Goal: Information Seeking & Learning: Learn about a topic

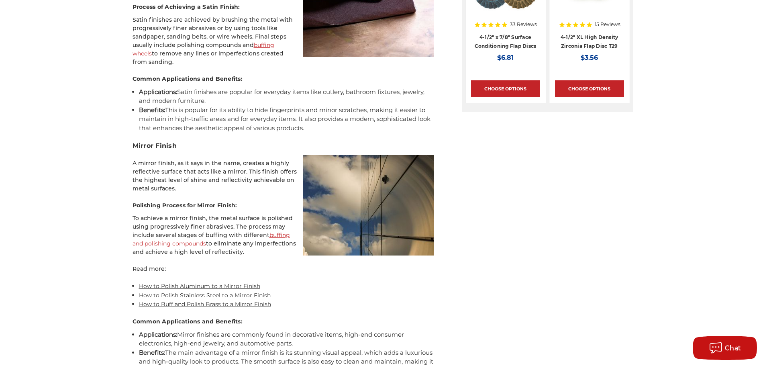
scroll to position [1084, 0]
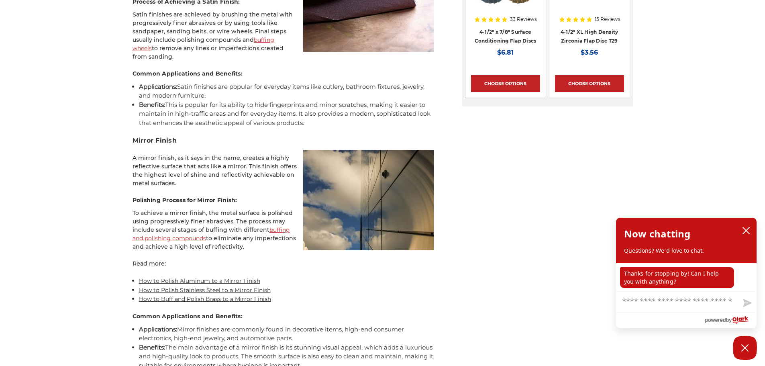
click at [169, 289] on link "How to Polish Stainless Steel to a Mirror Finish" at bounding box center [205, 289] width 132 height 7
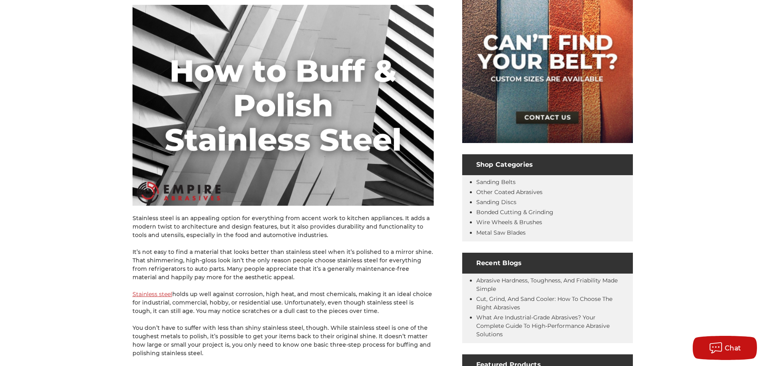
scroll to position [2, 0]
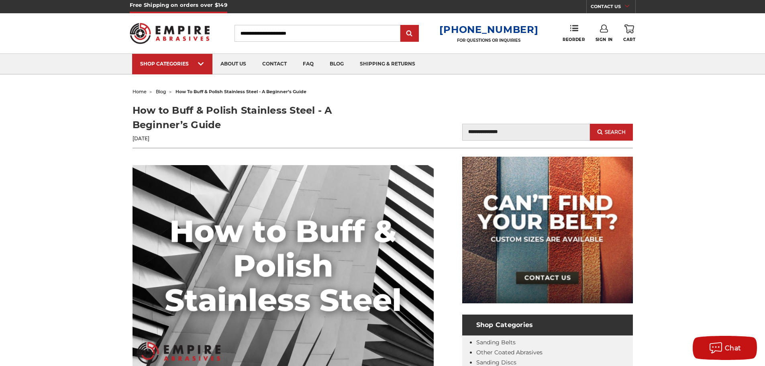
drag, startPoint x: 280, startPoint y: 267, endPoint x: 270, endPoint y: 266, distance: 9.7
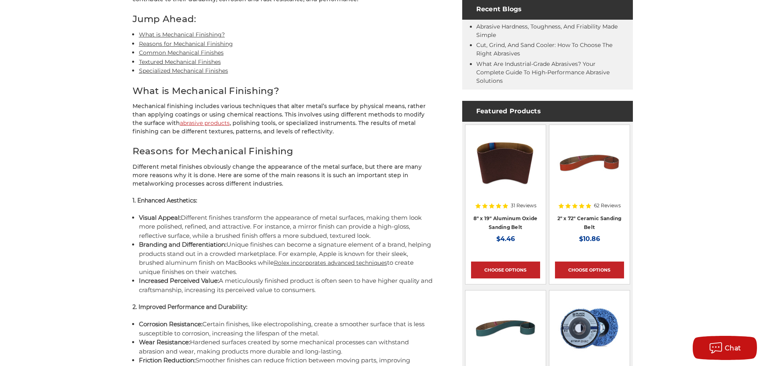
scroll to position [418, 0]
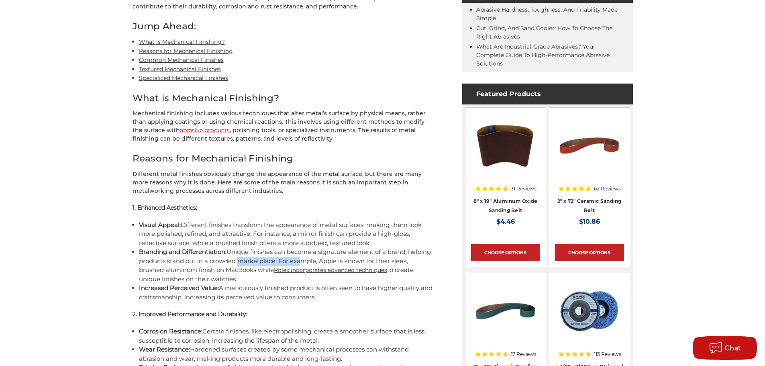
drag, startPoint x: 262, startPoint y: 261, endPoint x: 322, endPoint y: 264, distance: 60.3
click at [322, 264] on li "Branding and Differentiation: Unique finishes can become a signature element of…" at bounding box center [286, 265] width 295 height 36
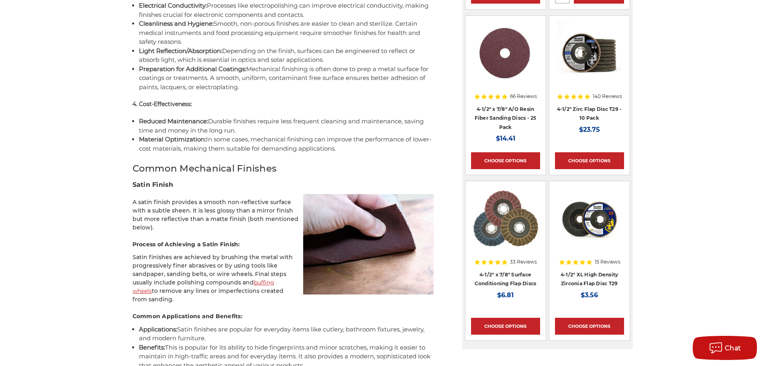
scroll to position [860, 0]
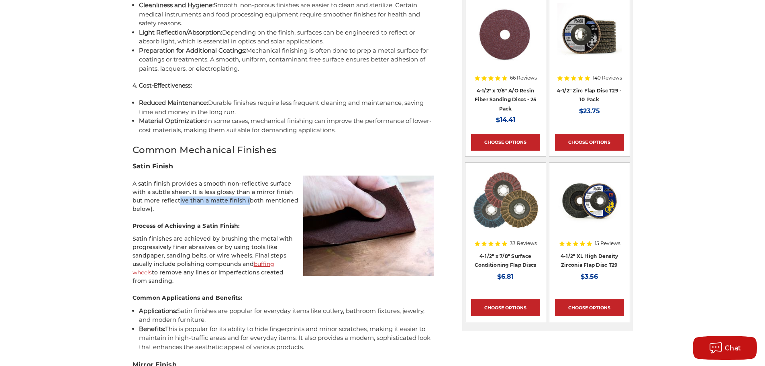
drag, startPoint x: 173, startPoint y: 197, endPoint x: 244, endPoint y: 198, distance: 70.7
click at [244, 198] on p "A satin finish provides a smooth non-reflective surface with a subtle sheen. It…" at bounding box center [282, 196] width 301 height 34
click at [245, 198] on p "A satin finish provides a smooth non-reflective surface with a subtle sheen. It…" at bounding box center [282, 196] width 301 height 34
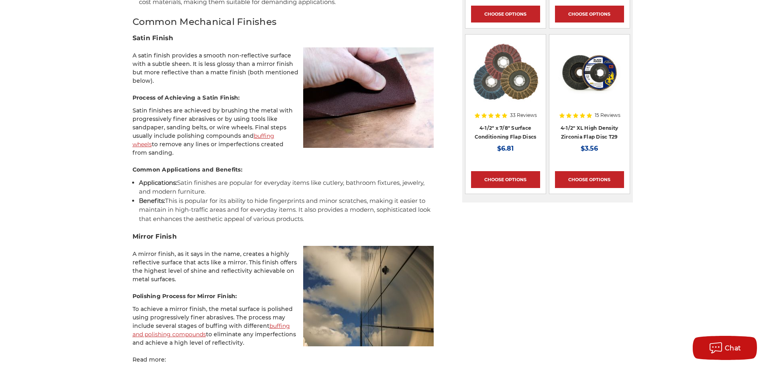
scroll to position [980, 0]
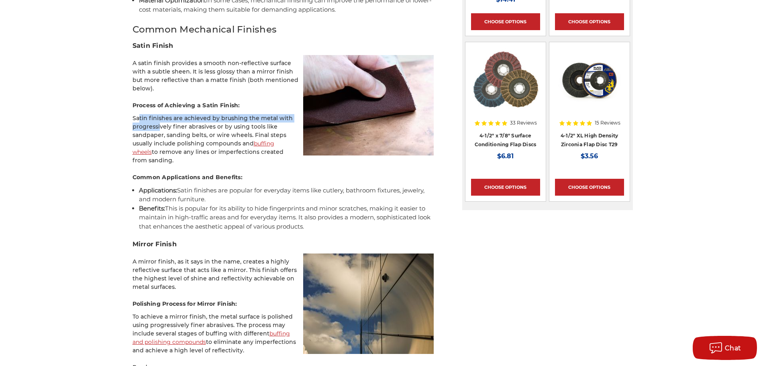
drag, startPoint x: 130, startPoint y: 118, endPoint x: 155, endPoint y: 130, distance: 27.6
click at [155, 132] on p "Satin finishes are achieved by brushing the metal with progressively finer abra…" at bounding box center [282, 139] width 301 height 51
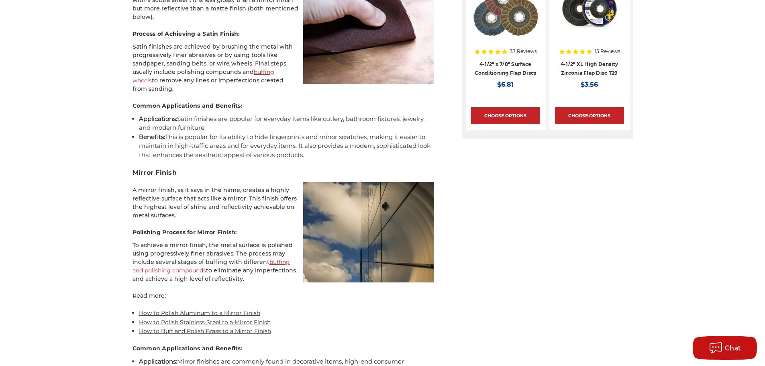
scroll to position [1061, 0]
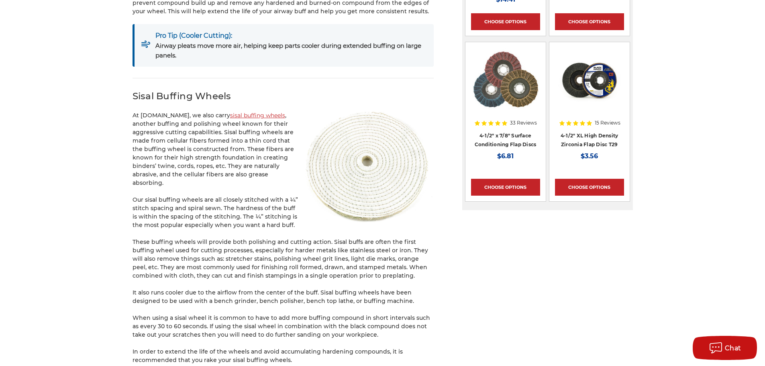
scroll to position [1004, 0]
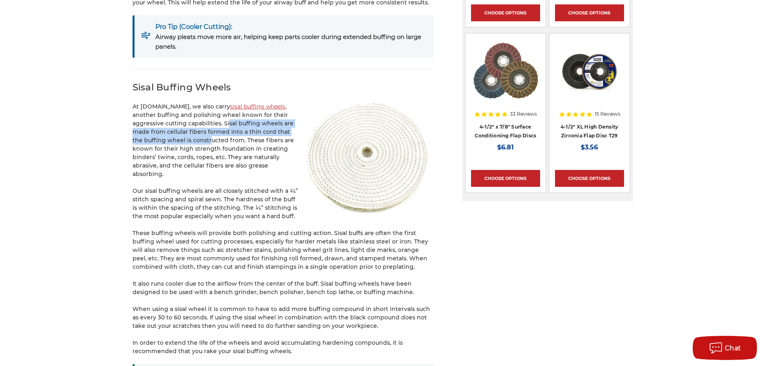
drag, startPoint x: 241, startPoint y: 124, endPoint x: 208, endPoint y: 138, distance: 36.5
click at [208, 138] on p "At EmpireAbrasives.com, we also carry sisal buffing wheels , another buffing an…" at bounding box center [282, 140] width 301 height 76
click at [195, 131] on p "At EmpireAbrasives.com, we also carry sisal buffing wheels , another buffing an…" at bounding box center [282, 140] width 301 height 76
click at [240, 119] on p "At EmpireAbrasives.com, we also carry sisal buffing wheels , another buffing an…" at bounding box center [282, 140] width 301 height 76
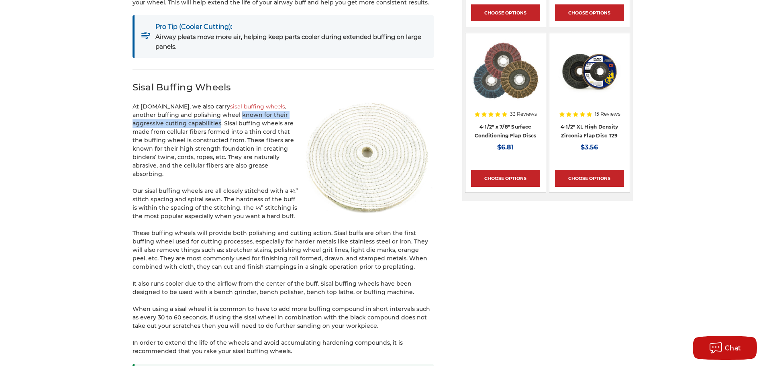
drag, startPoint x: 263, startPoint y: 115, endPoint x: 234, endPoint y: 122, distance: 29.1
click at [234, 122] on p "At EmpireAbrasives.com, we also carry sisal buffing wheels , another buffing an…" at bounding box center [282, 140] width 301 height 76
copy p "known for their aggressive cutting capabilities"
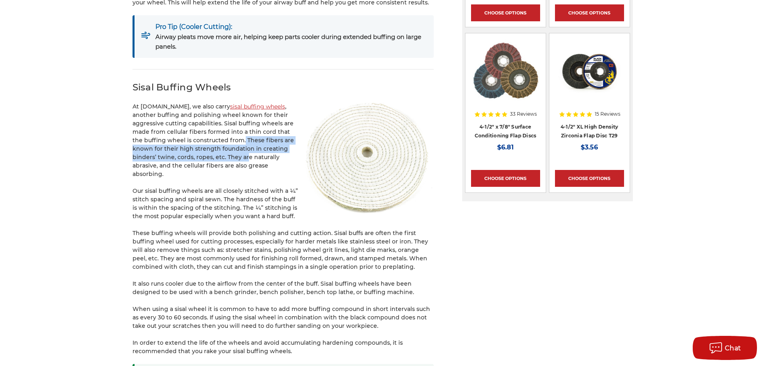
drag, startPoint x: 242, startPoint y: 139, endPoint x: 247, endPoint y: 155, distance: 16.7
click at [247, 155] on p "At EmpireAbrasives.com, we also carry sisal buffing wheels , another buffing an…" at bounding box center [282, 140] width 301 height 76
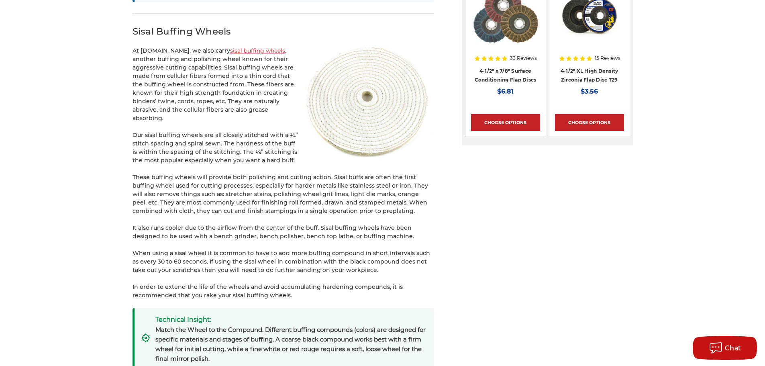
scroll to position [1084, 0]
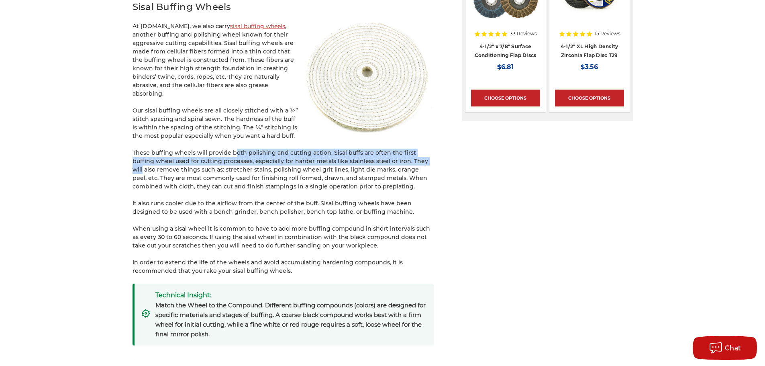
drag, startPoint x: 234, startPoint y: 143, endPoint x: 272, endPoint y: 157, distance: 40.9
click at [272, 157] on p "These buffing wheels will provide both polishing and cutting action. Sisal buff…" at bounding box center [282, 170] width 301 height 42
click at [327, 151] on p "These buffing wheels will provide both polishing and cutting action. Sisal buff…" at bounding box center [282, 170] width 301 height 42
drag, startPoint x: 257, startPoint y: 154, endPoint x: 243, endPoint y: 158, distance: 14.0
click at [243, 158] on p "These buffing wheels will provide both polishing and cutting action. Sisal buff…" at bounding box center [282, 170] width 301 height 42
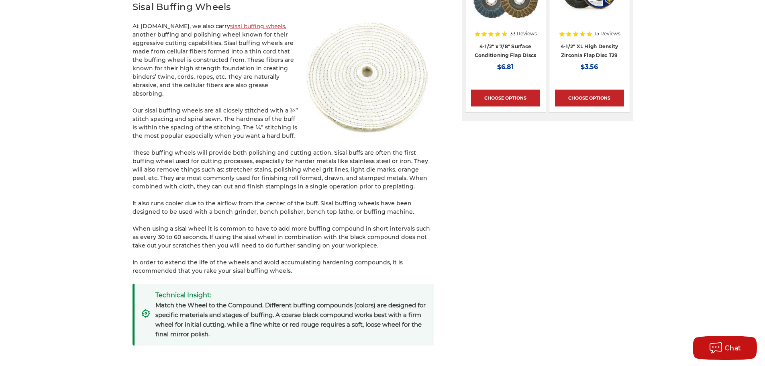
click at [248, 157] on p "These buffing wheels will provide both polishing and cutting action. Sisal buff…" at bounding box center [282, 170] width 301 height 42
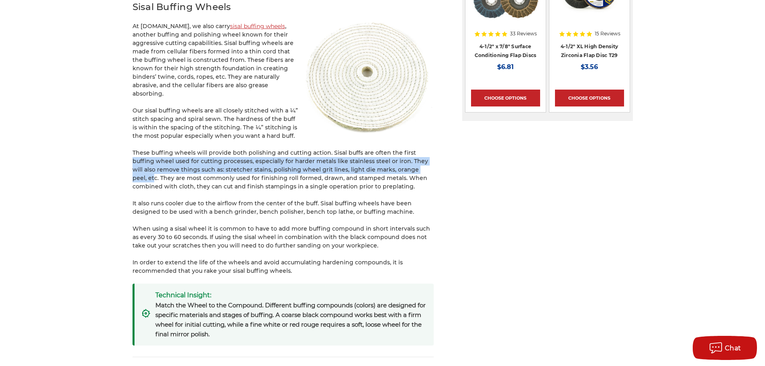
drag, startPoint x: 257, startPoint y: 150, endPoint x: 267, endPoint y: 167, distance: 19.8
click at [267, 167] on p "These buffing wheels will provide both polishing and cutting action. Sisal buff…" at bounding box center [282, 170] width 301 height 42
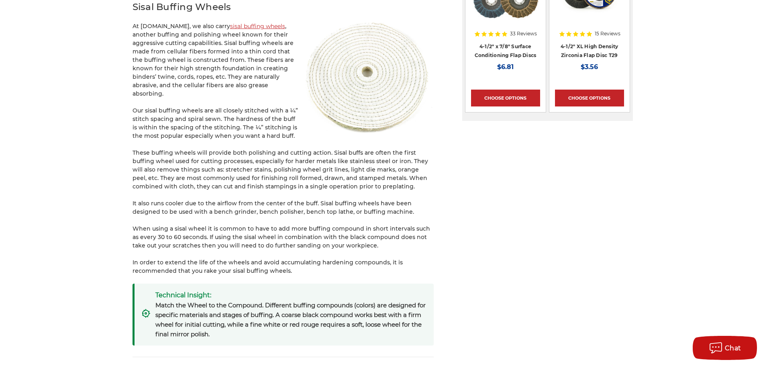
click at [286, 173] on p "These buffing wheels will provide both polishing and cutting action. Sisal buff…" at bounding box center [282, 170] width 301 height 42
drag, startPoint x: 277, startPoint y: 171, endPoint x: 280, endPoint y: 187, distance: 17.2
click at [280, 187] on p "These buffing wheels will provide both polishing and cutting action. Sisal buff…" at bounding box center [282, 170] width 301 height 42
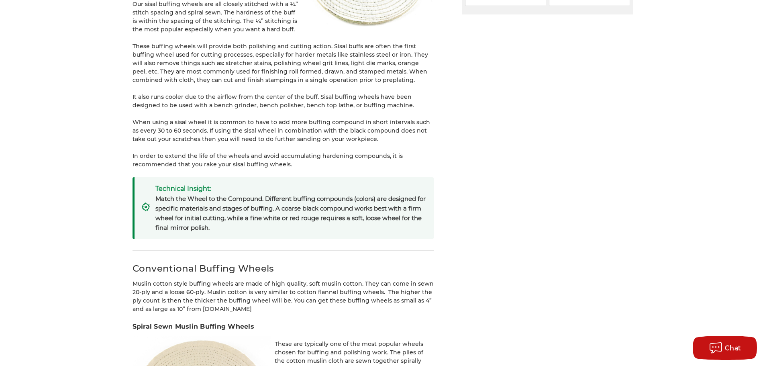
scroll to position [1204, 0]
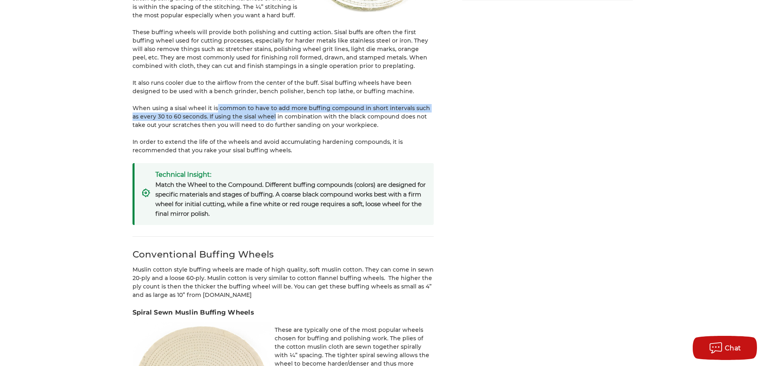
drag, startPoint x: 216, startPoint y: 110, endPoint x: 264, endPoint y: 118, distance: 49.0
click at [264, 118] on p "When using a sisal wheel it is common to have to add more buffing compound in s…" at bounding box center [282, 116] width 301 height 25
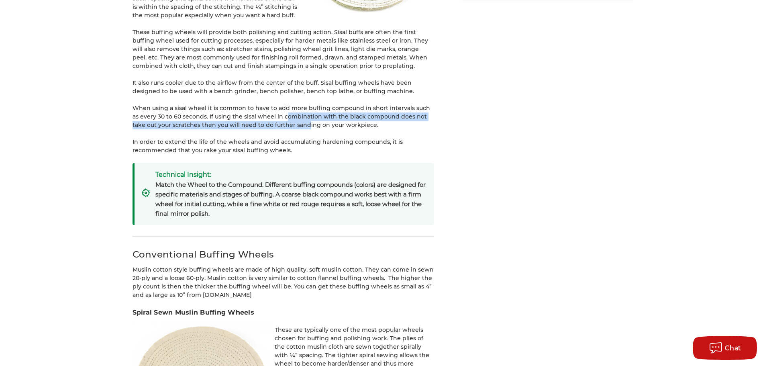
drag, startPoint x: 275, startPoint y: 117, endPoint x: 292, endPoint y: 128, distance: 20.3
click at [292, 128] on p "When using a sisal wheel it is common to have to add more buffing compound in s…" at bounding box center [282, 116] width 301 height 25
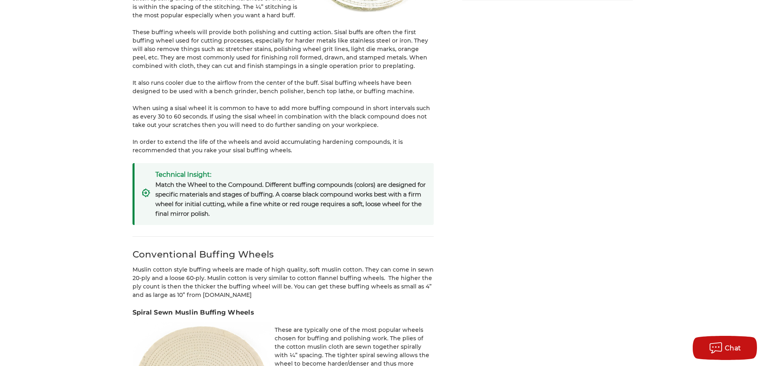
click at [328, 128] on p "When using a sisal wheel it is common to have to add more buffing compound in s…" at bounding box center [282, 116] width 301 height 25
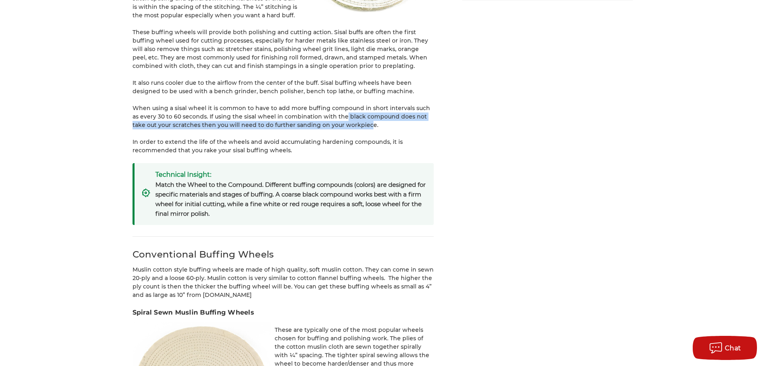
drag, startPoint x: 335, startPoint y: 114, endPoint x: 354, endPoint y: 126, distance: 22.5
click at [354, 126] on p "When using a sisal wheel it is common to have to add more buffing compound in s…" at bounding box center [282, 116] width 301 height 25
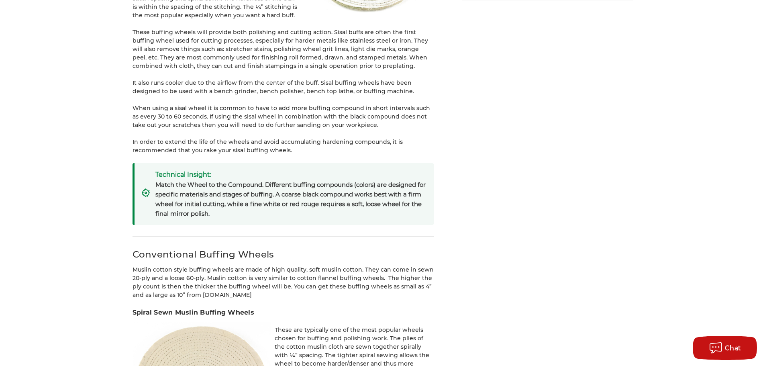
click at [195, 138] on p "In order to extend the life of the wheels and avoid accumulating hardening comp…" at bounding box center [282, 146] width 301 height 17
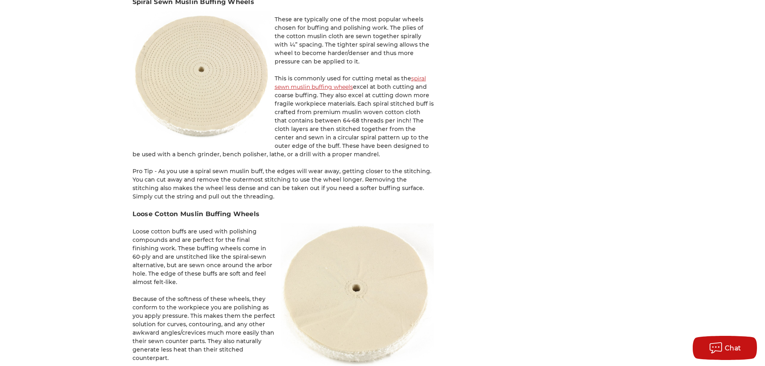
scroll to position [1485, 0]
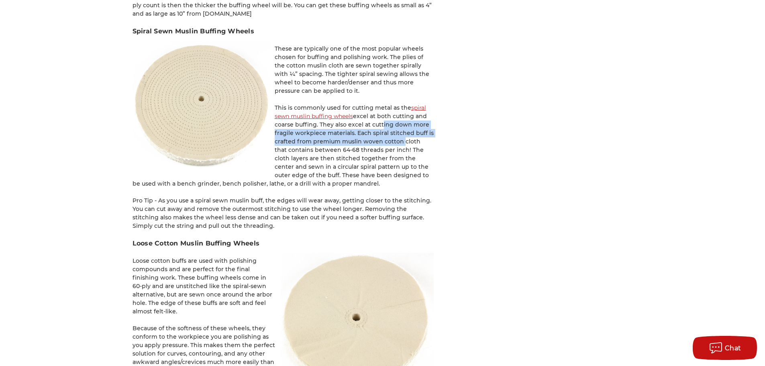
drag, startPoint x: 391, startPoint y: 124, endPoint x: 401, endPoint y: 139, distance: 18.3
click at [401, 139] on p "This is commonly used for cutting metal as the spiral sewn muslin buffing wheel…" at bounding box center [282, 146] width 301 height 84
click at [381, 134] on p "This is commonly used for cutting metal as the spiral sewn muslin buffing wheel…" at bounding box center [282, 146] width 301 height 84
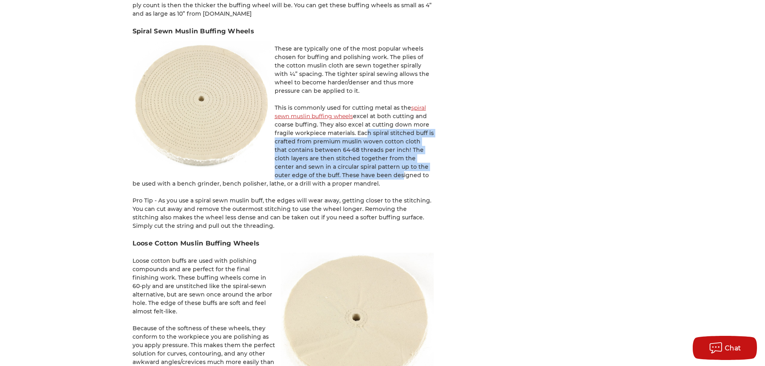
drag, startPoint x: 363, startPoint y: 132, endPoint x: 358, endPoint y: 177, distance: 44.9
click at [358, 177] on p "This is commonly used for cutting metal as the spiral sewn muslin buffing wheel…" at bounding box center [282, 146] width 301 height 84
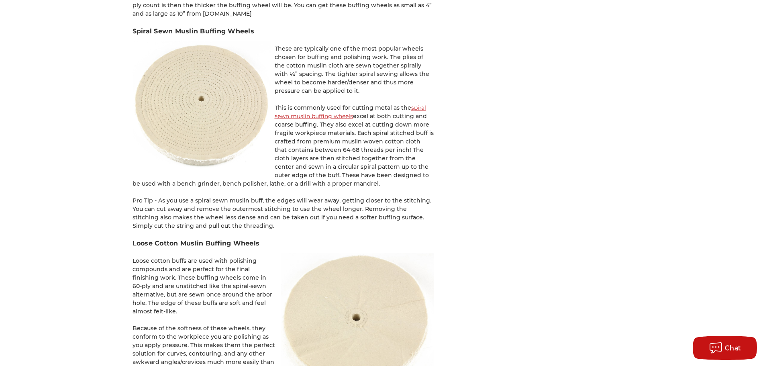
click at [352, 181] on p "This is commonly used for cutting metal as the spiral sewn muslin buffing wheel…" at bounding box center [282, 146] width 301 height 84
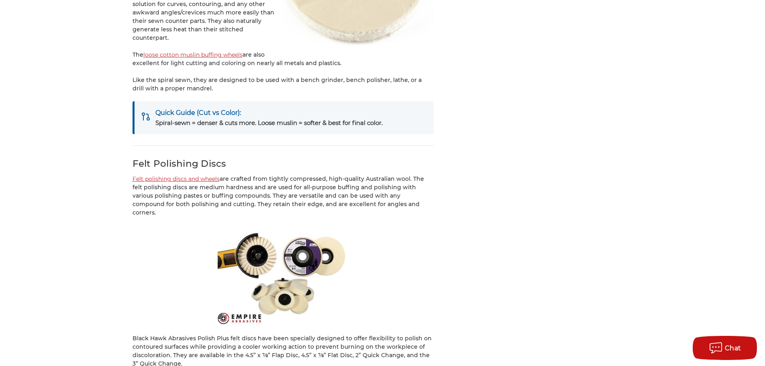
scroll to position [1887, 0]
